Goal: Find specific page/section: Find specific page/section

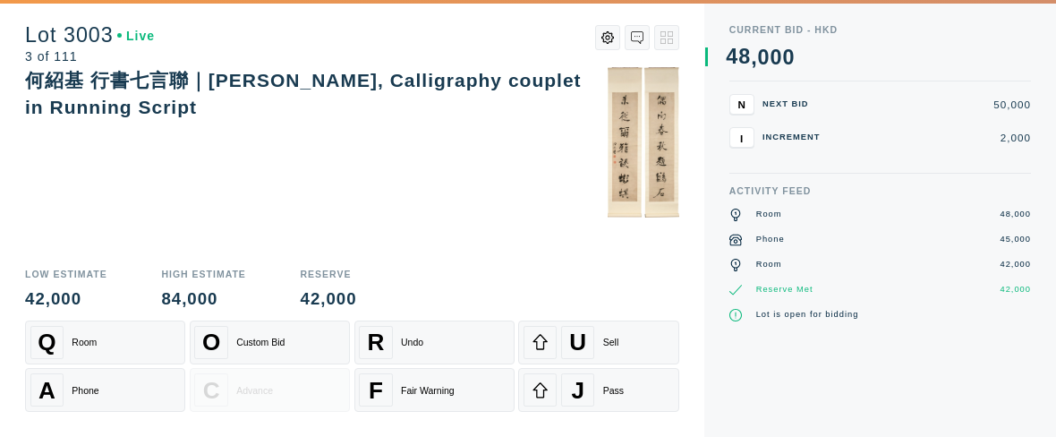
click at [159, 181] on div "何紹基 行書七言聯｜[PERSON_NAME], Calligraphy couplet in Running Script" at bounding box center [352, 162] width 654 height 190
click at [260, 175] on div "何紹基 行書七言聯｜[PERSON_NAME], Calligraphy couplet in Running Script" at bounding box center [352, 162] width 654 height 190
